Goal: Find specific page/section: Find specific page/section

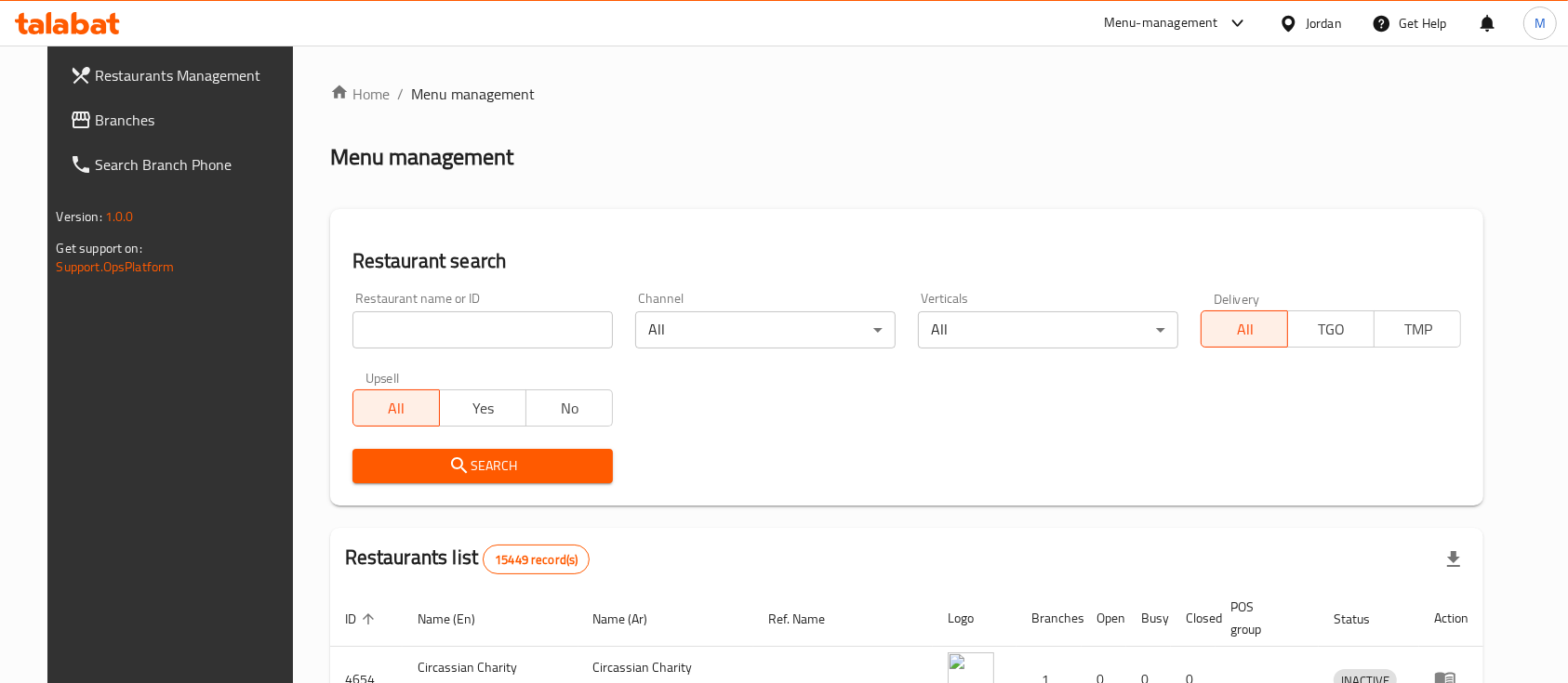
click at [439, 331] on input "search" at bounding box center [482, 329] width 261 height 37
type input "ن"
type input "خيال"
click button "Search" at bounding box center [482, 466] width 261 height 34
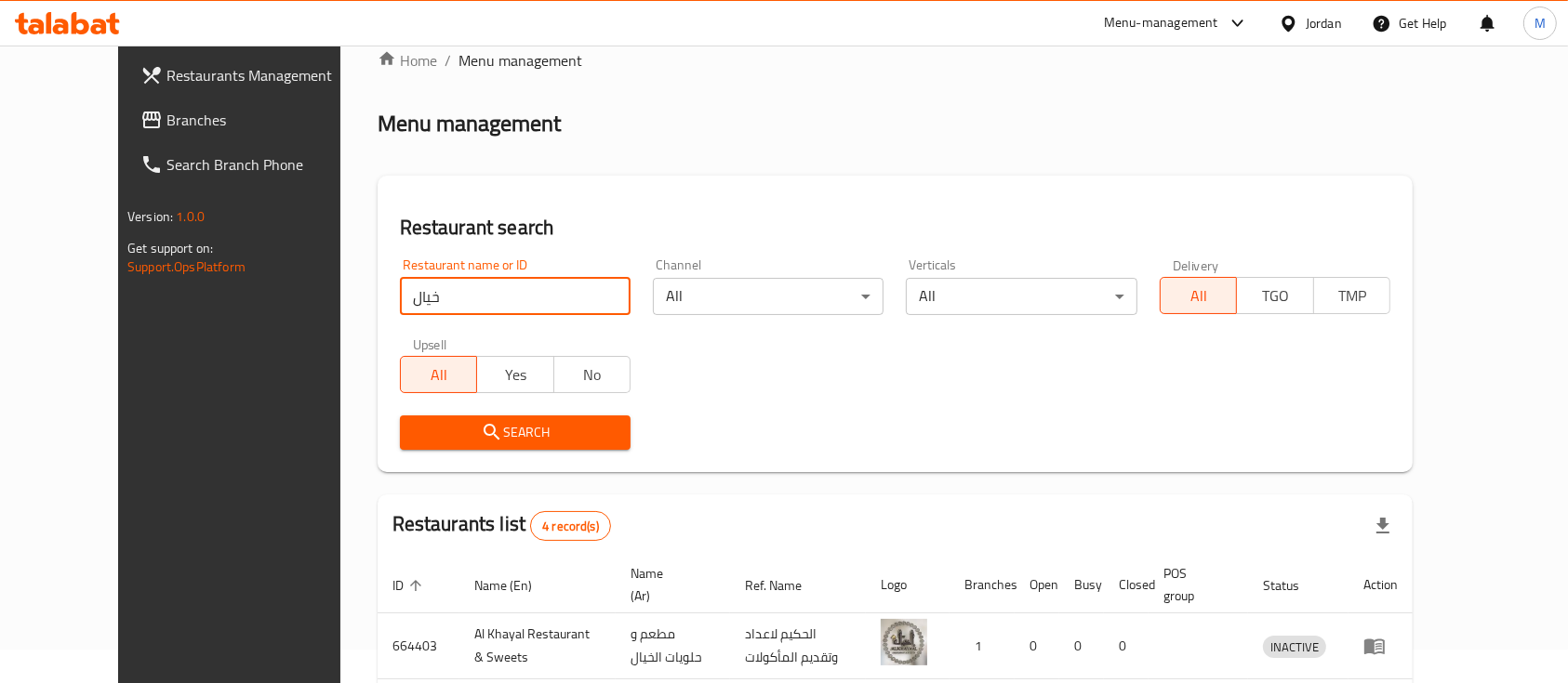
scroll to position [325, 0]
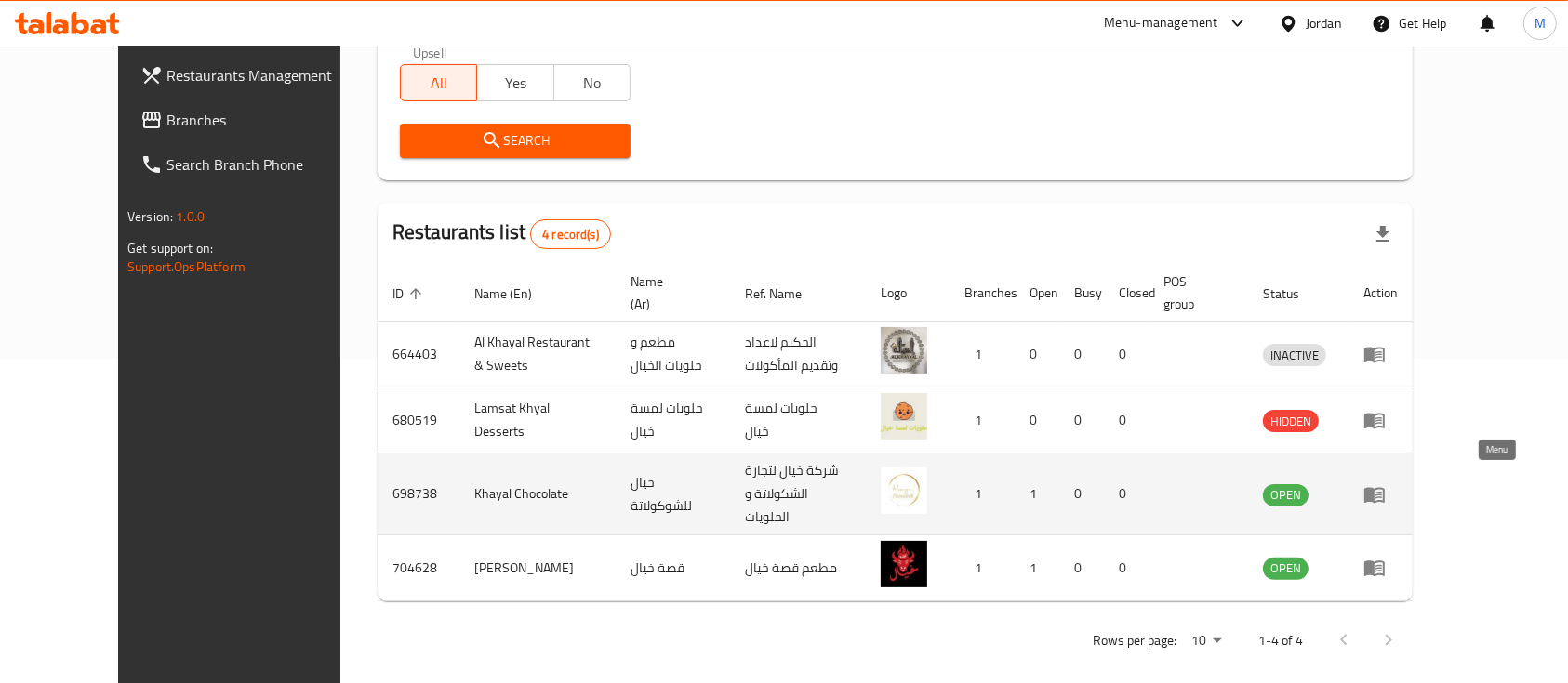
click at [1385, 491] on icon "enhanced table" at bounding box center [1374, 494] width 21 height 16
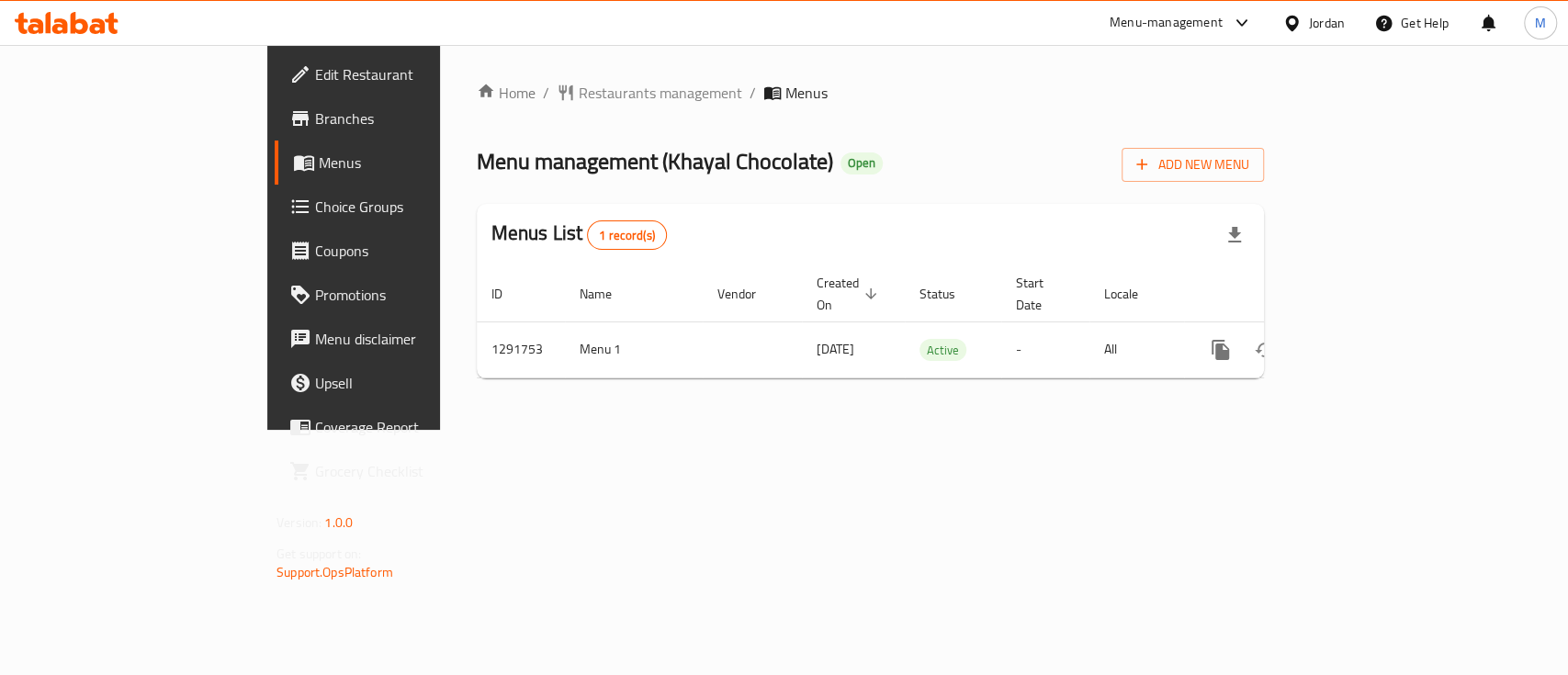
click at [315, 125] on span "Branches" at bounding box center [415, 118] width 200 height 22
